Goal: Information Seeking & Learning: Learn about a topic

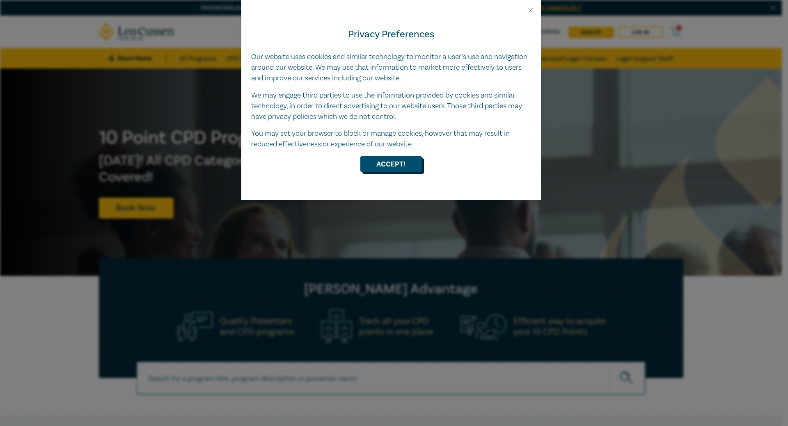
click at [386, 163] on button "Accept!" at bounding box center [391, 164] width 62 height 16
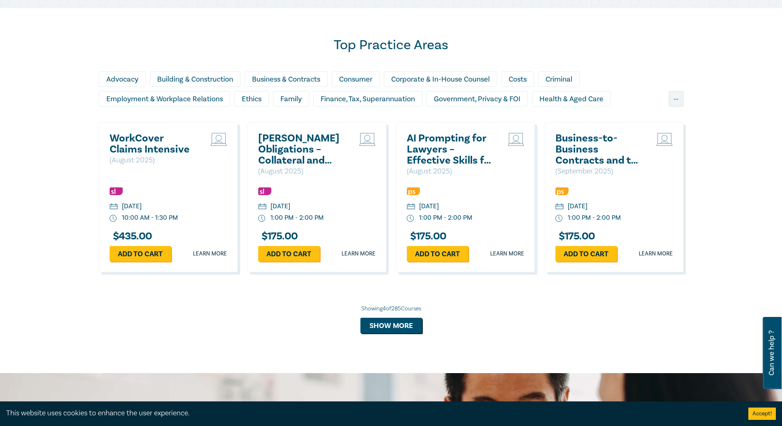
scroll to position [575, 0]
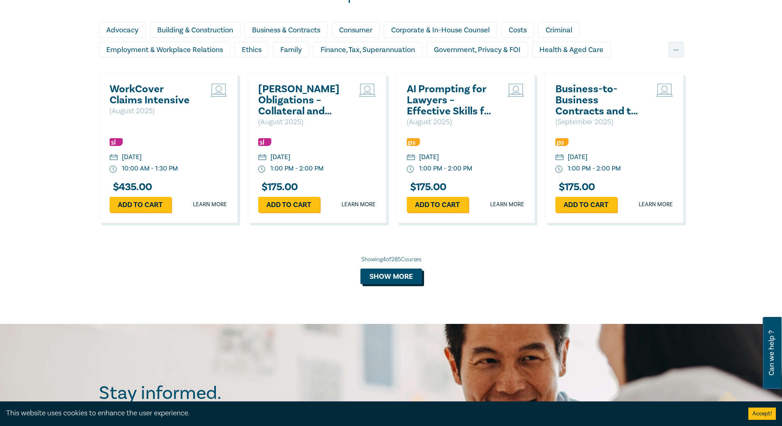
click at [388, 279] on button "Show more" at bounding box center [391, 277] width 62 height 16
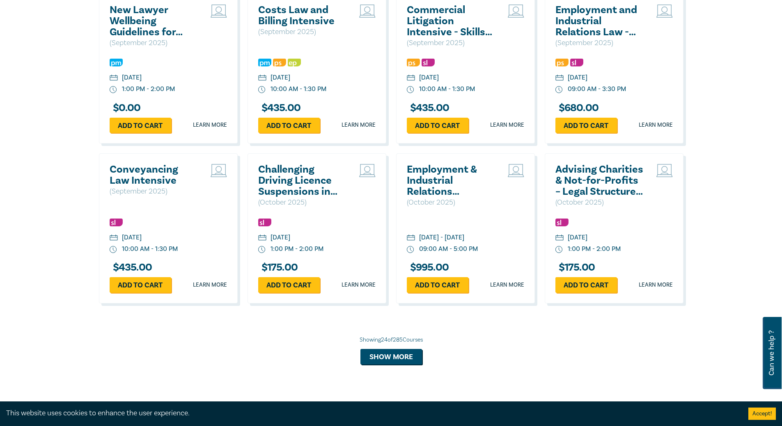
scroll to position [1313, 0]
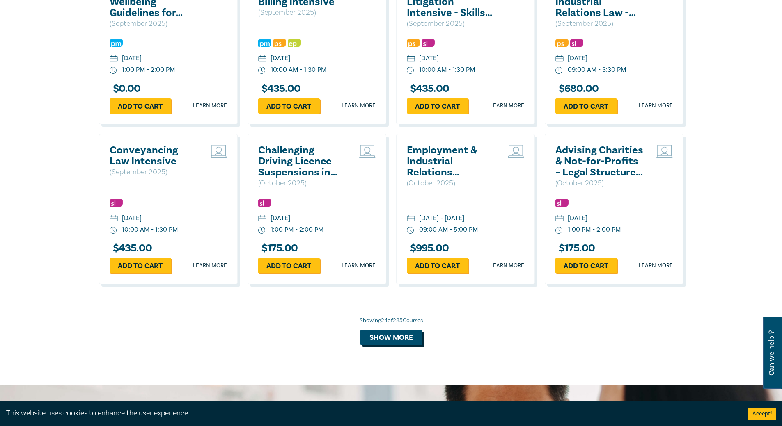
click at [380, 341] on button "Show more" at bounding box center [391, 338] width 62 height 16
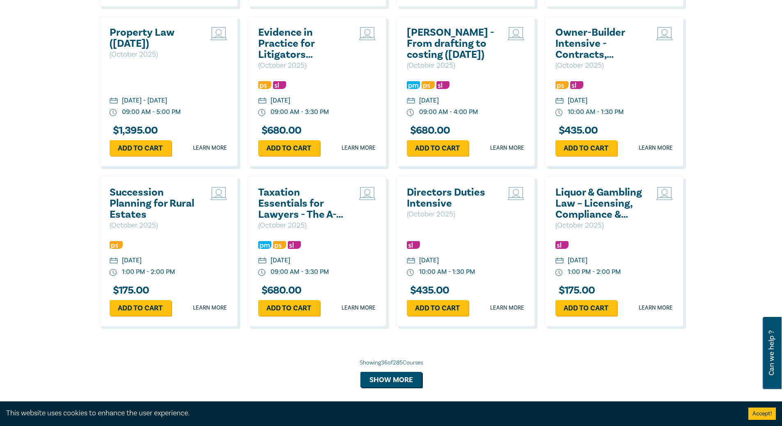
scroll to position [1765, 0]
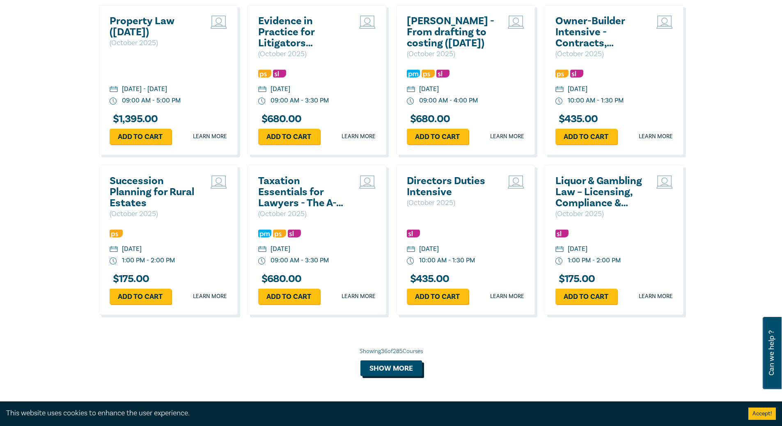
click at [396, 376] on button "Show more" at bounding box center [391, 369] width 62 height 16
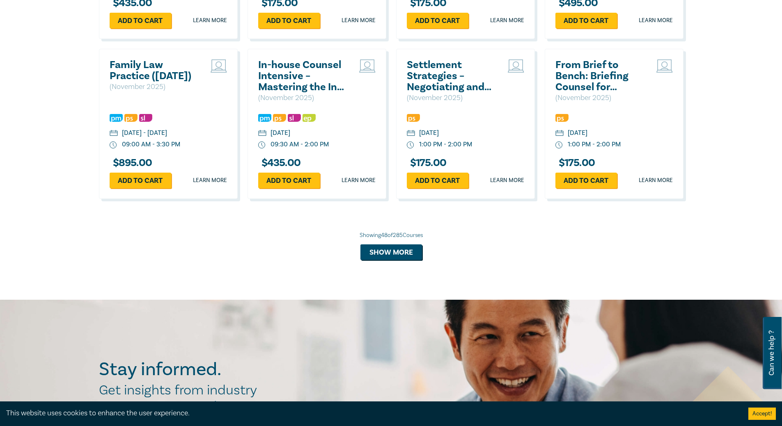
scroll to position [2380, 0]
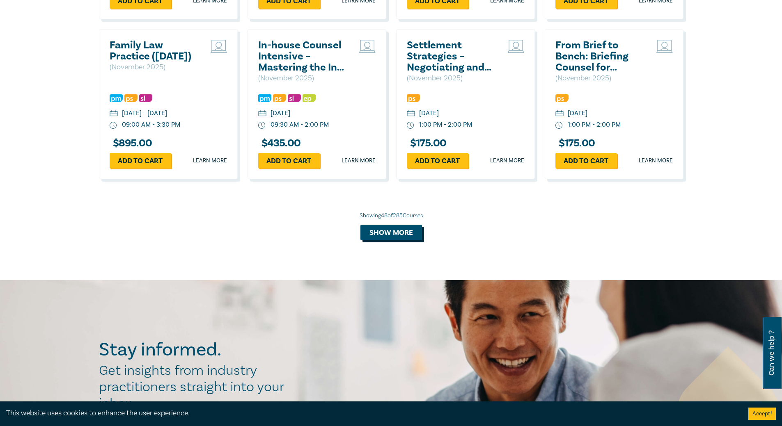
click at [395, 241] on button "Show more" at bounding box center [391, 233] width 62 height 16
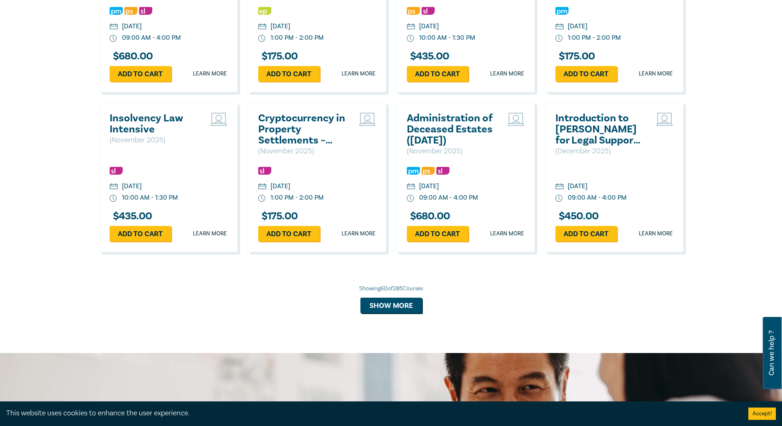
scroll to position [2791, 0]
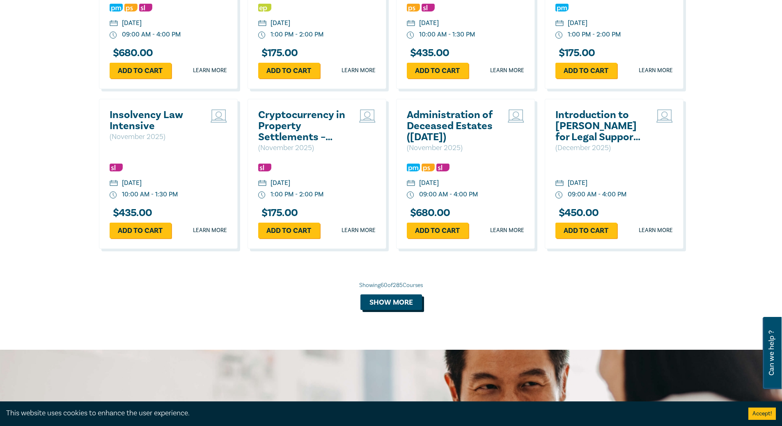
click at [405, 310] on button "Show more" at bounding box center [391, 303] width 62 height 16
